Goal: Transaction & Acquisition: Book appointment/travel/reservation

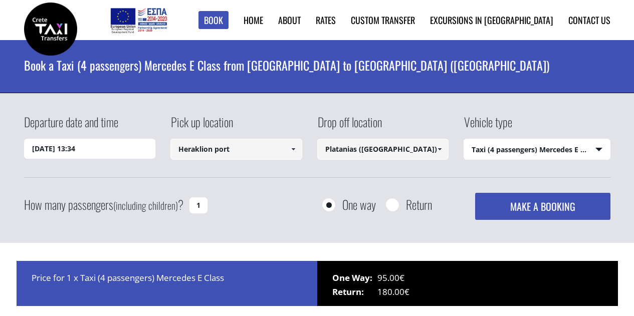
select select "540"
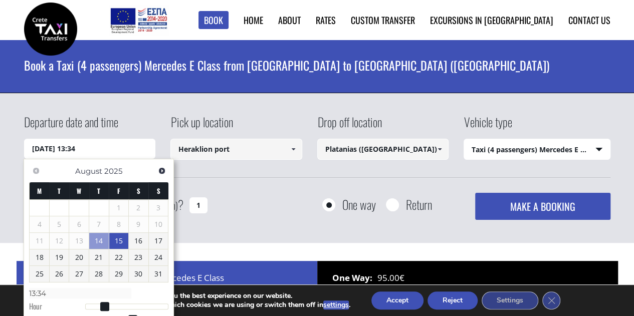
click at [124, 243] on link "15" at bounding box center [119, 241] width 20 height 16
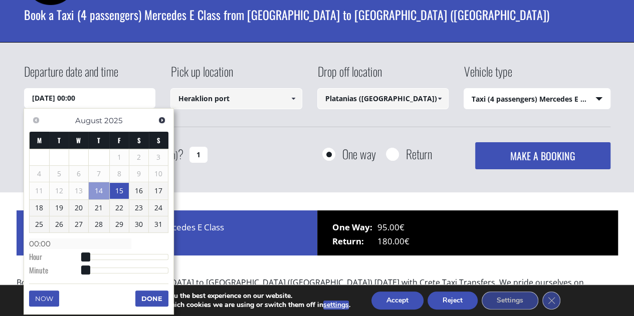
scroll to position [100, 0]
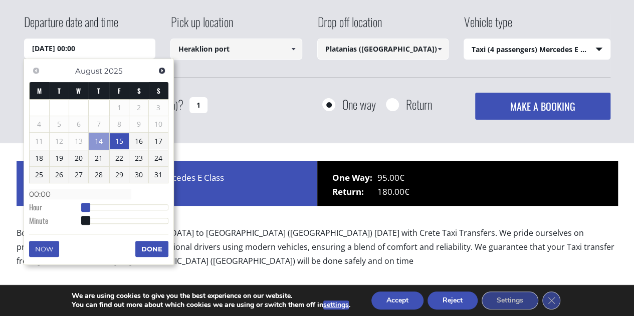
type input "15/08/2025 01:00"
type input "01:00"
type input "15/08/2025 02:00"
type input "02:00"
type input "15/08/2025 03:00"
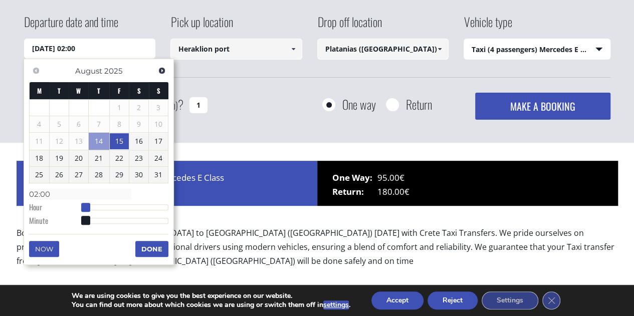
type input "03:00"
type input "15/08/2025 04:00"
type input "04:00"
type input "15/08/2025 05:00"
type input "05:00"
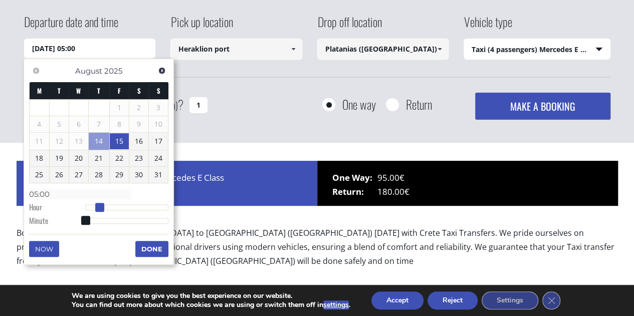
type input "15/08/2025 06:00"
type input "06:00"
type input "15/08/2025 08:00"
type input "08:00"
type input "15/08/2025 09:00"
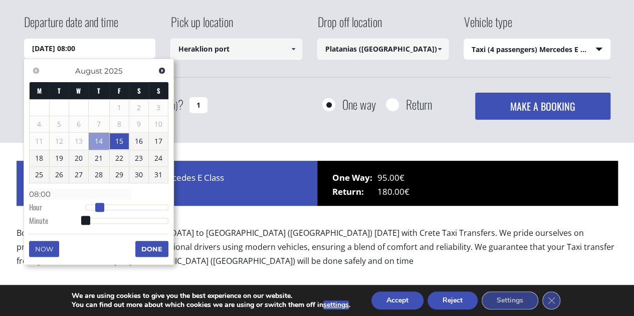
type input "09:00"
type input "15/08/2025 10:00"
type input "10:00"
type input "15/08/2025 11:00"
type input "11:00"
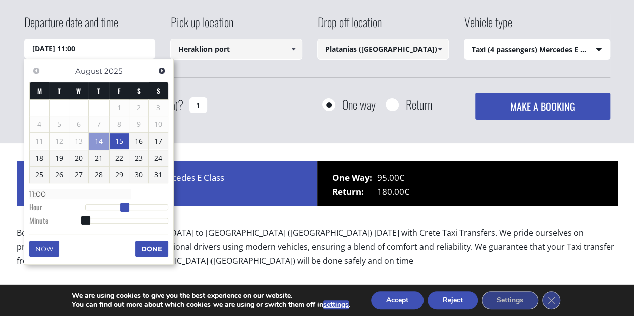
type input "15/08/2025 12:00"
type input "12:00"
type input "15/08/2025 13:00"
type input "13:00"
type input "15/08/2025 14:00"
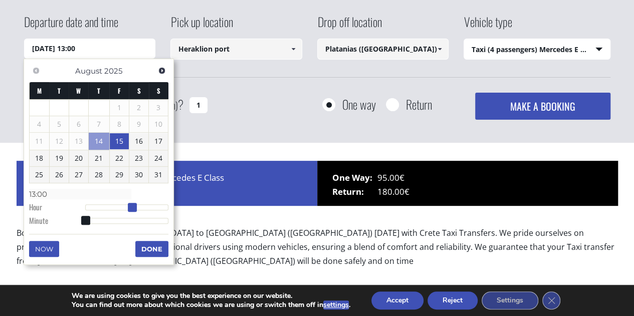
type input "14:00"
type input "15/08/2025 15:00"
type input "15:00"
type input "15/08/2025 16:00"
type input "16:00"
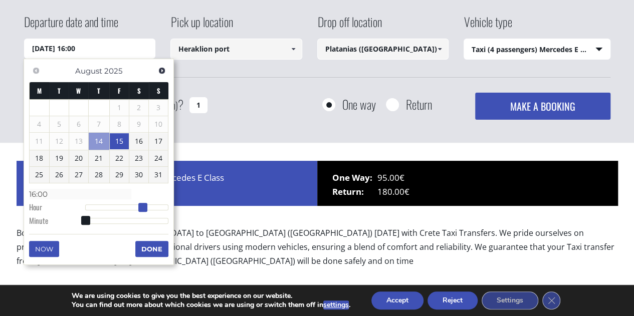
type input "15/08/2025 17:00"
type input "17:00"
drag, startPoint x: 87, startPoint y: 206, endPoint x: 148, endPoint y: 207, distance: 61.6
click at [148, 207] on span at bounding box center [146, 207] width 9 height 9
type input "15/08/2025 17:04"
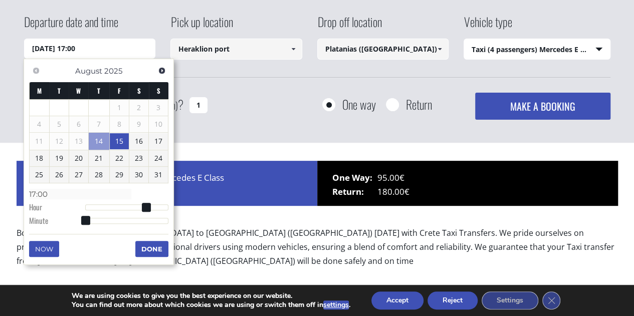
type input "17:04"
type input "15/08/2025 17:05"
type input "17:05"
type input "15/08/2025 17:06"
type input "17:06"
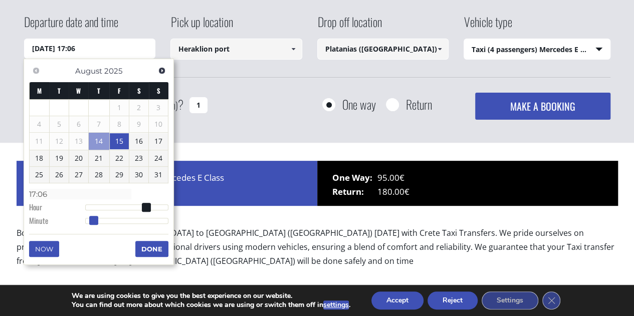
type input "15/08/2025 17:07"
type input "17:07"
type input "15/08/2025 17:08"
type input "17:08"
type input "15/08/2025 17:09"
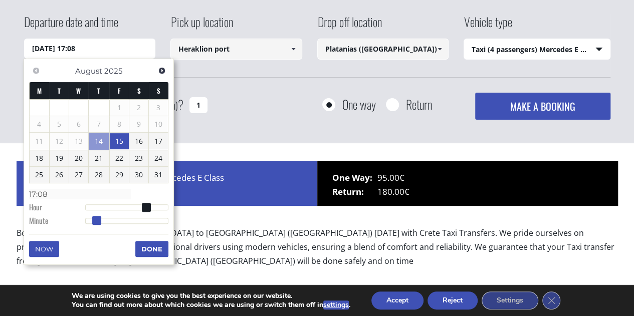
type input "17:09"
type input "15/08/2025 17:10"
type input "17:10"
type input "15/08/2025 17:11"
type input "17:11"
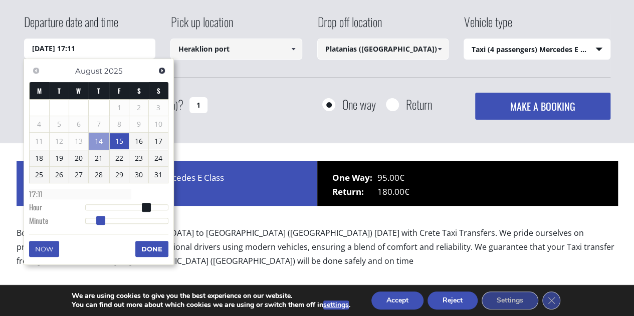
type input "15/08/2025 17:12"
type input "17:12"
type input "15/08/2025 17:13"
type input "17:13"
type input "15/08/2025 17:14"
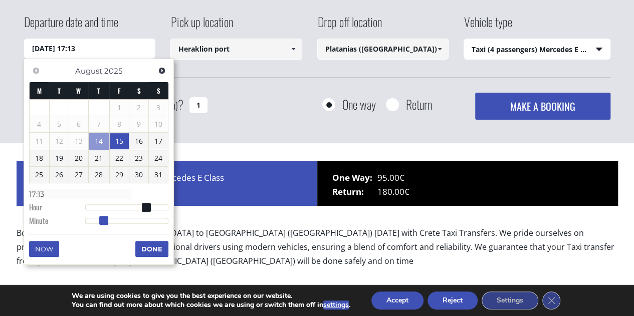
type input "17:14"
type input "15/08/2025 17:15"
type input "17:15"
drag, startPoint x: 90, startPoint y: 218, endPoint x: 117, endPoint y: 223, distance: 27.5
click at [106, 218] on div at bounding box center [127, 221] width 84 height 6
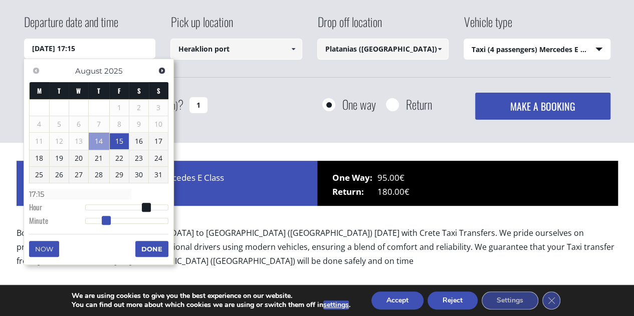
type input "15/08/2025 17:14"
type input "17:14"
type input "15/08/2025 17:13"
type input "17:13"
type input "15/08/2025 17:12"
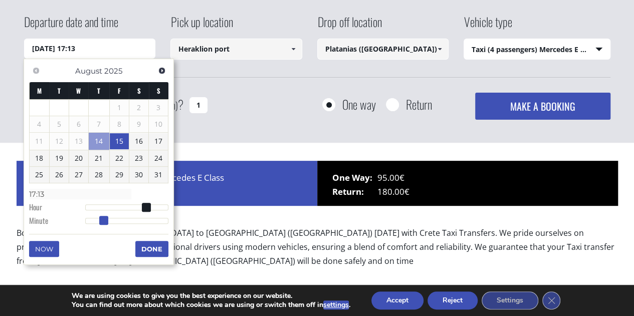
type input "17:12"
type input "15/08/2025 17:11"
type input "17:11"
type input "15/08/2025 17:10"
type input "17:10"
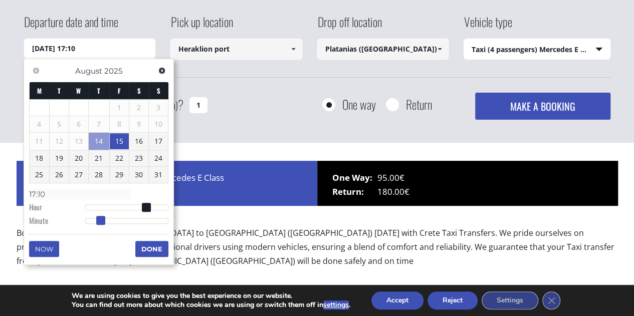
type input "15/08/2025 17:09"
type input "17:09"
type input "15/08/2025 17:10"
type input "17:10"
type input "15/08/2025 17:11"
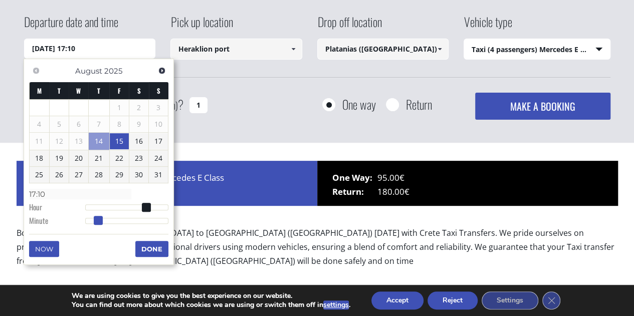
type input "17:11"
type input "15/08/2025 17:10"
type input "17:10"
drag, startPoint x: 108, startPoint y: 219, endPoint x: 100, endPoint y: 221, distance: 7.9
click at [100, 221] on span at bounding box center [99, 220] width 9 height 9
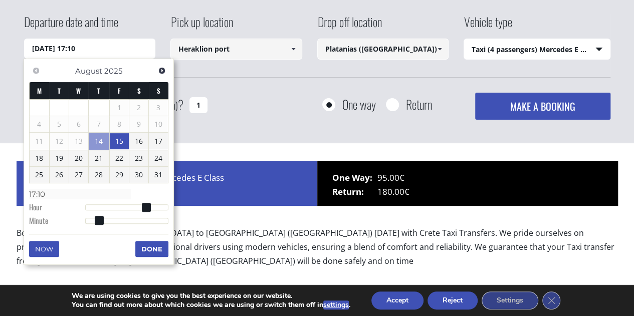
click at [145, 247] on button "Done" at bounding box center [151, 249] width 33 height 16
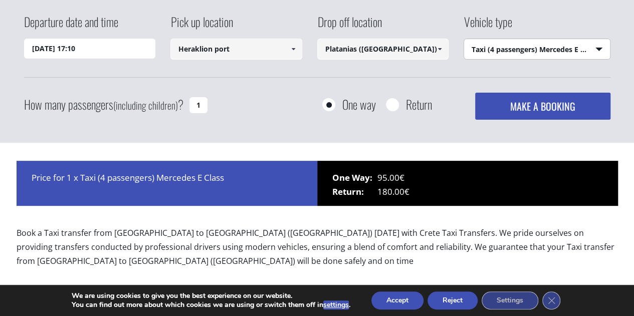
click at [513, 53] on select "Select vehicle type Taxi (4 passengers) Mercedes E Class Mini Van (7 passengers…" at bounding box center [537, 49] width 146 height 21
click at [419, 82] on div "Departure date and time 15/08/2025 17:10 Pick up location Heraklion port Select…" at bounding box center [317, 66] width 586 height 107
click at [508, 108] on button "MAKE A BOOKING" at bounding box center [542, 106] width 135 height 27
click at [373, 51] on input "Platanias (Rethymnon)" at bounding box center [383, 49] width 132 height 21
click at [435, 52] on span at bounding box center [439, 49] width 8 height 8
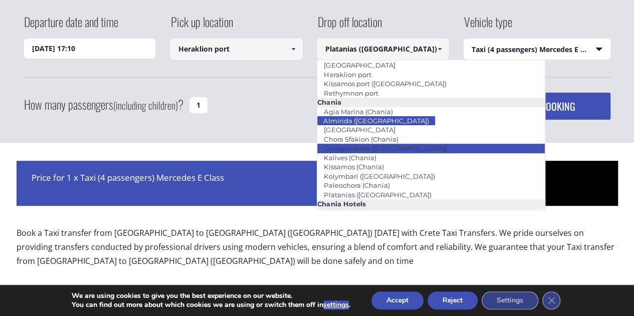
scroll to position [50, 0]
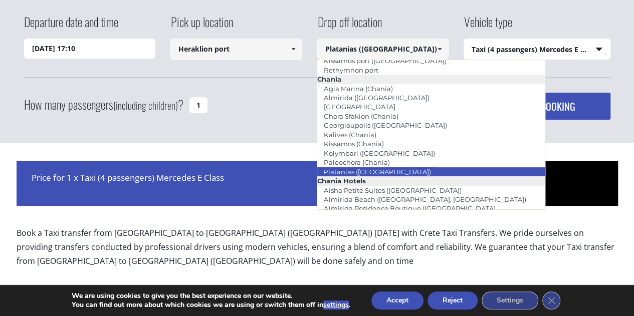
click at [403, 170] on li "Platanias ([GEOGRAPHIC_DATA])" at bounding box center [430, 171] width 227 height 9
type input "Platanias ([GEOGRAPHIC_DATA])"
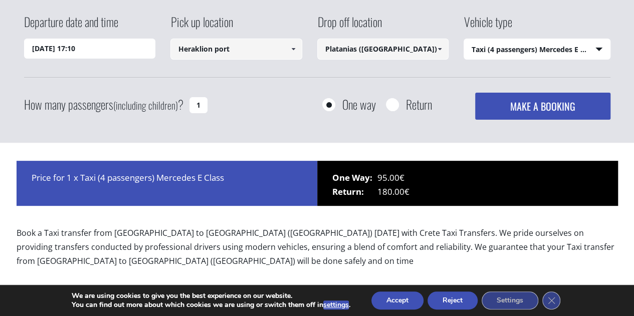
click at [511, 103] on button "MAKE A BOOKING" at bounding box center [542, 106] width 135 height 27
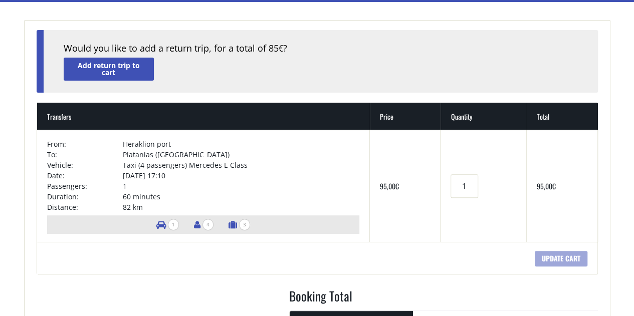
scroll to position [100, 0]
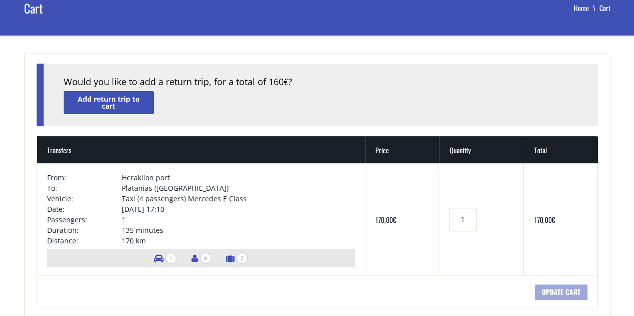
scroll to position [100, 0]
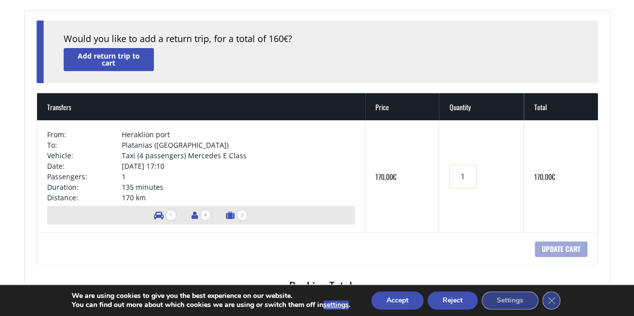
click at [520, 197] on td "Transfers Product quantity 1" at bounding box center [481, 176] width 85 height 112
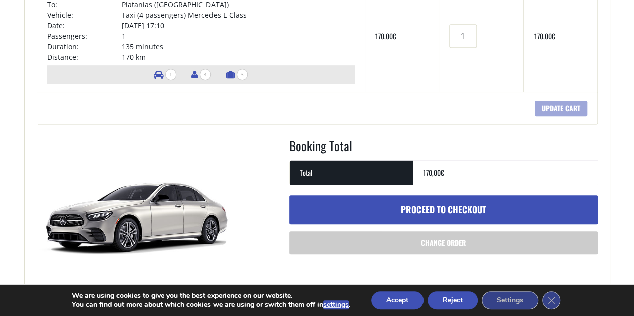
scroll to position [250, 0]
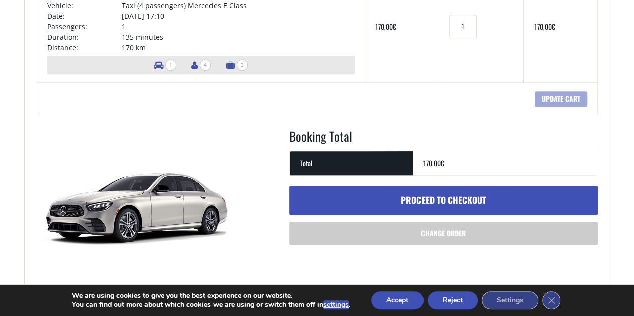
click at [483, 194] on link "Proceed to checkout" at bounding box center [443, 200] width 309 height 29
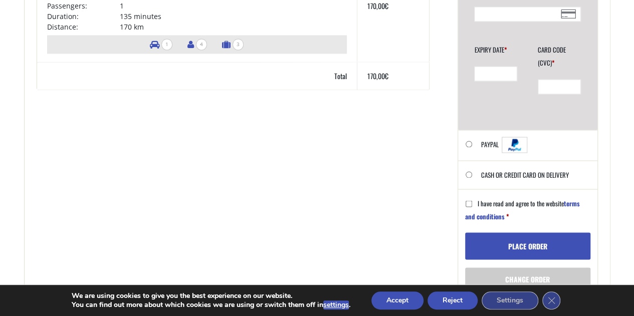
scroll to position [852, 0]
